Goal: Task Accomplishment & Management: Manage account settings

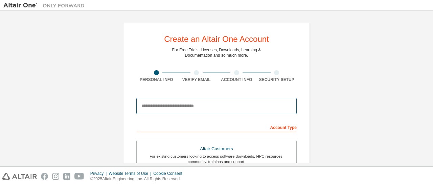
click at [176, 103] on input "email" at bounding box center [216, 106] width 160 height 16
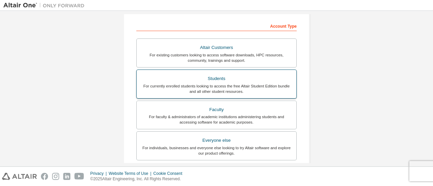
scroll to position [68, 0]
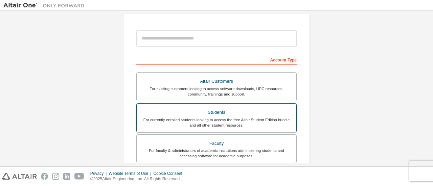
click at [193, 113] on div "Students" at bounding box center [217, 112] width 152 height 9
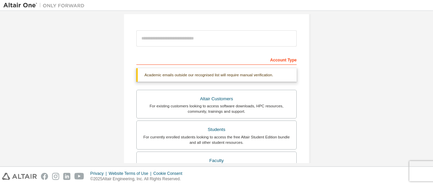
click at [174, 59] on div "Account Type" at bounding box center [216, 59] width 160 height 11
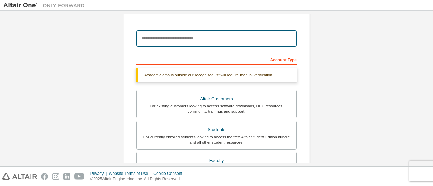
click at [206, 38] on input "email" at bounding box center [216, 38] width 160 height 16
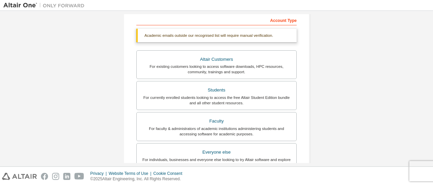
scroll to position [0, 0]
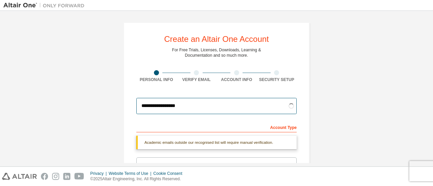
click at [283, 109] on input "**********" at bounding box center [216, 106] width 160 height 16
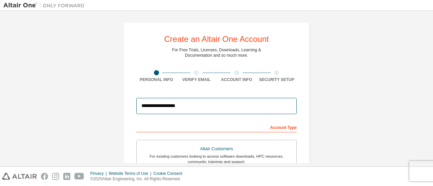
type input "**********"
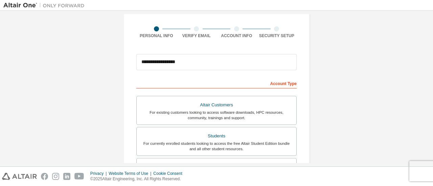
scroll to position [68, 0]
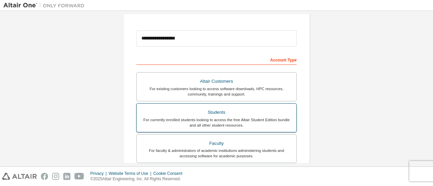
click at [272, 117] on div "For currently enrolled students looking to access the free Altair Student Editi…" at bounding box center [217, 122] width 152 height 11
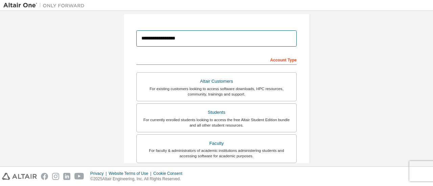
click at [247, 42] on input "**********" at bounding box center [216, 38] width 160 height 16
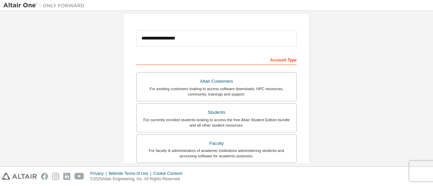
click at [273, 60] on div "Account Type" at bounding box center [216, 59] width 160 height 11
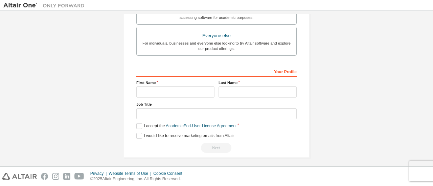
scroll to position [207, 0]
click at [170, 86] on input "text" at bounding box center [175, 91] width 78 height 11
type input "**"
type input "**********"
click at [140, 123] on label "I accept the Academic End-User License Agreement" at bounding box center [186, 126] width 100 height 6
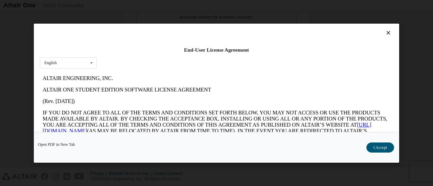
scroll to position [0, 0]
click at [382, 151] on button "I Accept" at bounding box center [380, 147] width 28 height 10
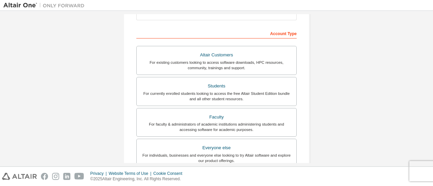
scroll to position [207, 0]
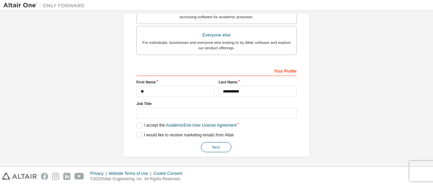
click at [210, 144] on button "Next" at bounding box center [216, 147] width 30 height 10
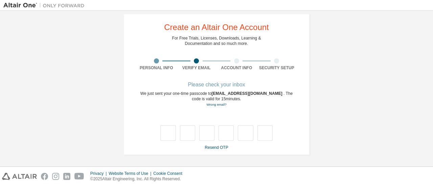
scroll to position [12, 0]
type input "*"
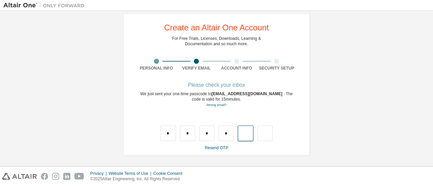
type input "*"
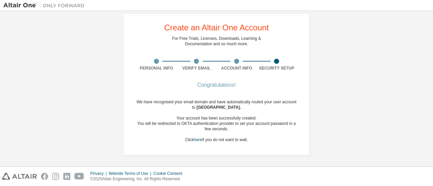
scroll to position [0, 0]
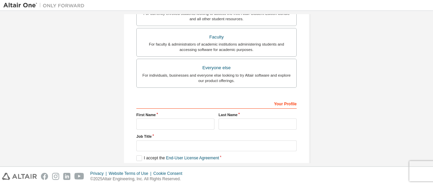
scroll to position [207, 0]
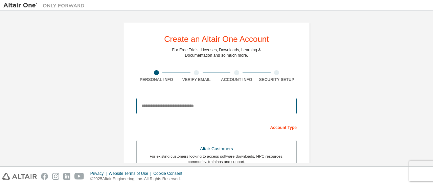
click at [183, 106] on input "email" at bounding box center [216, 106] width 160 height 16
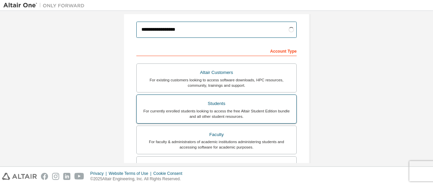
scroll to position [102, 0]
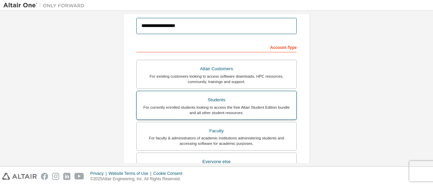
type input "**********"
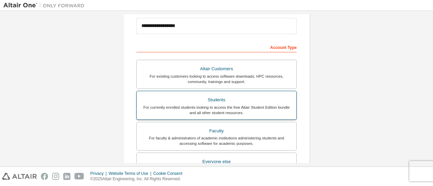
click at [238, 111] on div "For currently enrolled students looking to access the free Altair Student Editi…" at bounding box center [217, 110] width 152 height 11
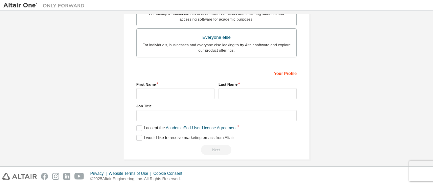
scroll to position [229, 0]
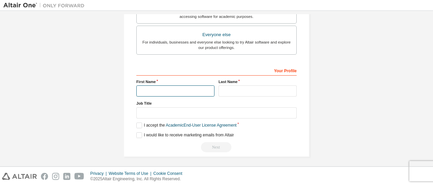
click at [182, 90] on input "text" at bounding box center [175, 91] width 78 height 11
type input "*"
type input "**"
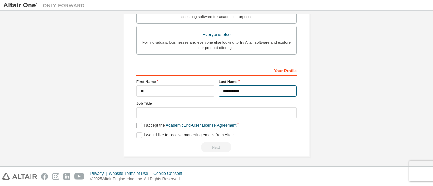
type input "**********"
click at [138, 124] on label "I accept the Academic End-User License Agreement" at bounding box center [186, 126] width 100 height 6
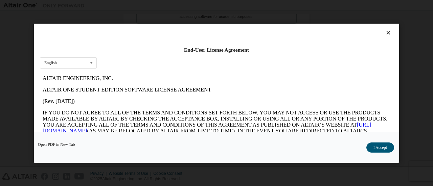
scroll to position [0, 0]
click at [389, 151] on button "I Accept" at bounding box center [380, 147] width 28 height 10
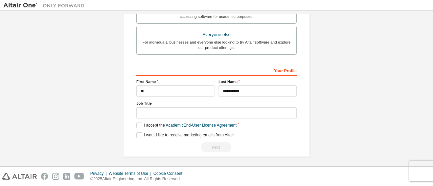
click at [210, 146] on div "Next" at bounding box center [216, 147] width 160 height 10
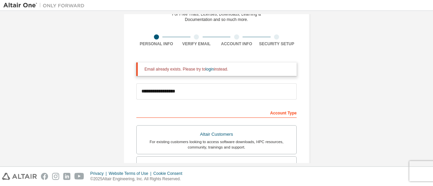
scroll to position [26, 0]
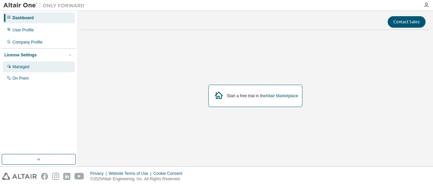
click at [28, 70] on div "Managed" at bounding box center [39, 67] width 72 height 11
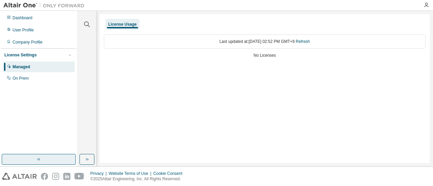
click at [47, 157] on button "button" at bounding box center [39, 159] width 74 height 11
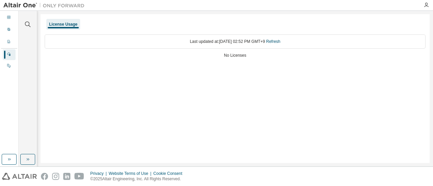
click at [173, 110] on div "License Usage Last updated at: [DATE] 02:52 PM GMT+9 Refresh No Licenses" at bounding box center [235, 88] width 389 height 149
click at [428, 3] on icon "button" at bounding box center [426, 4] width 5 height 5
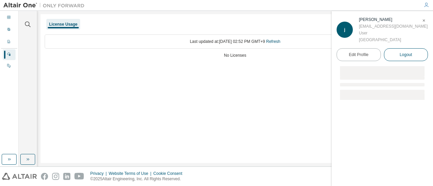
click at [396, 58] on button "Logout" at bounding box center [406, 54] width 44 height 13
